Goal: Task Accomplishment & Management: Manage account settings

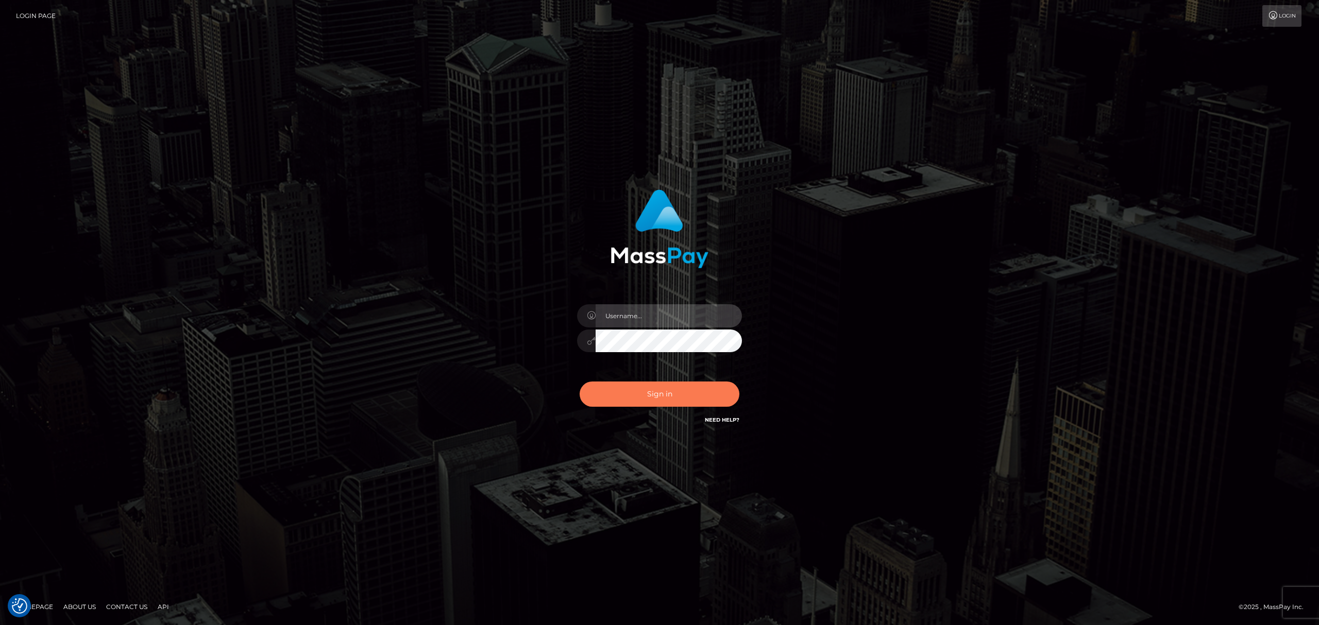
type input "[PERSON_NAME].megabonanza"
drag, startPoint x: 672, startPoint y: 389, endPoint x: 921, endPoint y: 348, distance: 252.2
click at [674, 375] on button "Sign in" at bounding box center [660, 394] width 160 height 25
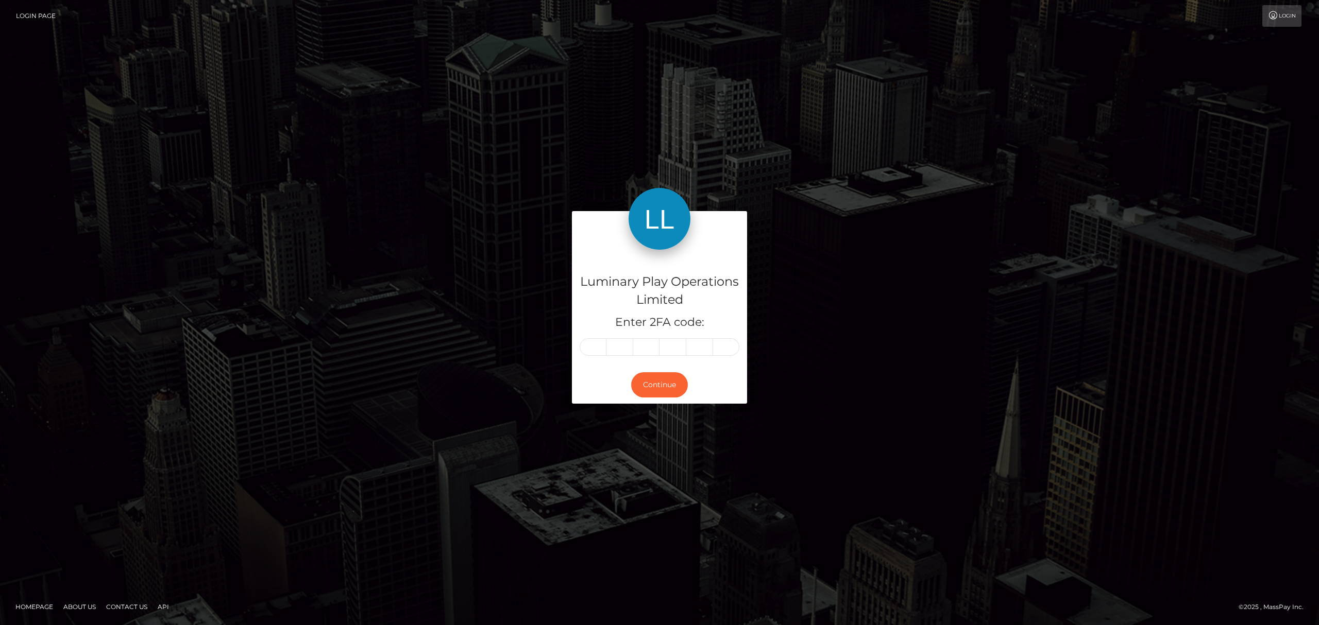
click at [595, 347] on input "text" at bounding box center [593, 347] width 27 height 18
type input "9"
type input "1"
type input "0"
type input "9"
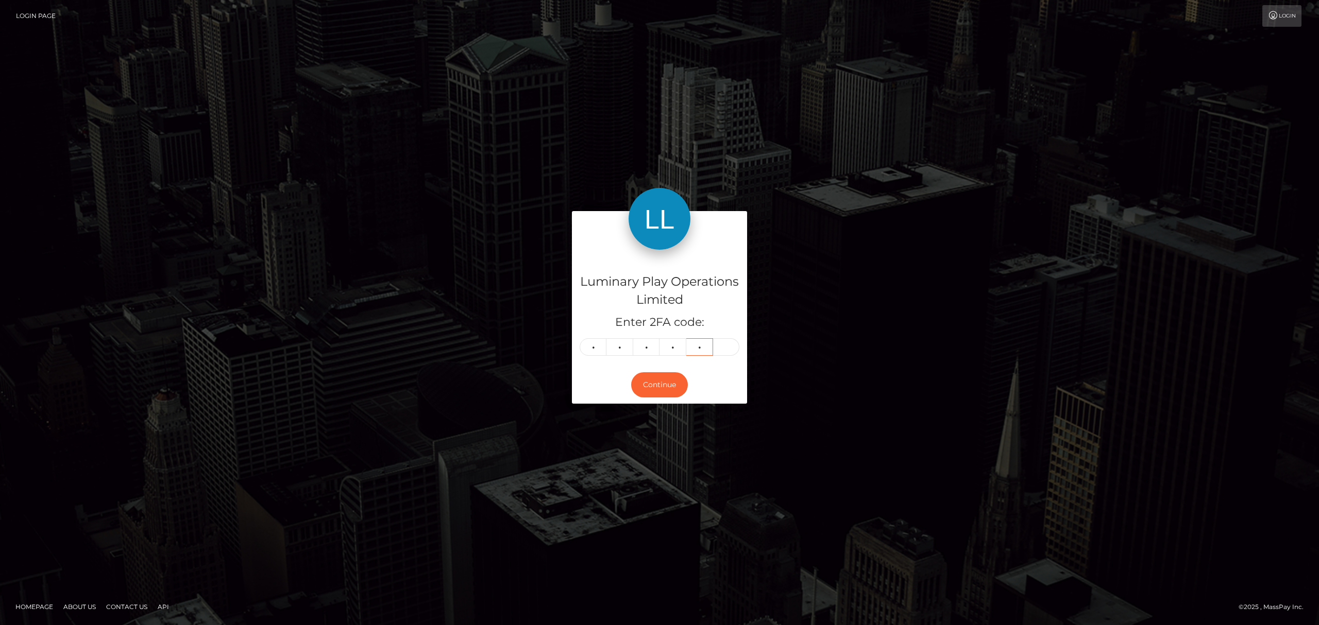
type input "9"
type input "8"
